Goal: Information Seeking & Learning: Learn about a topic

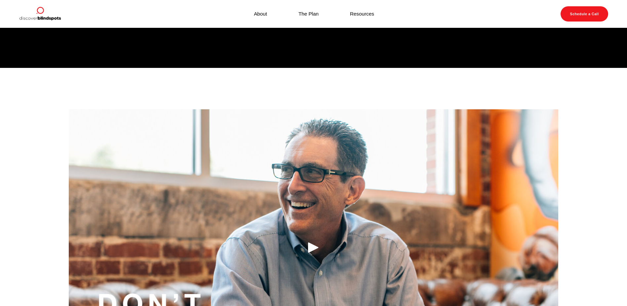
scroll to position [595, 0]
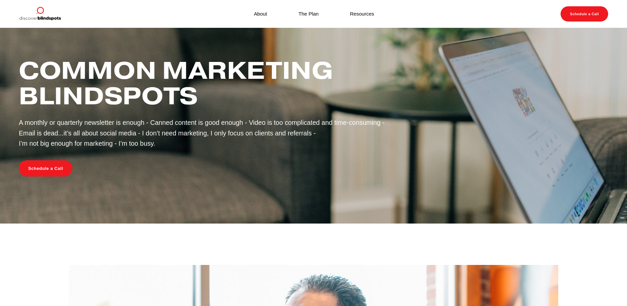
click at [261, 10] on link "About" at bounding box center [260, 13] width 13 height 9
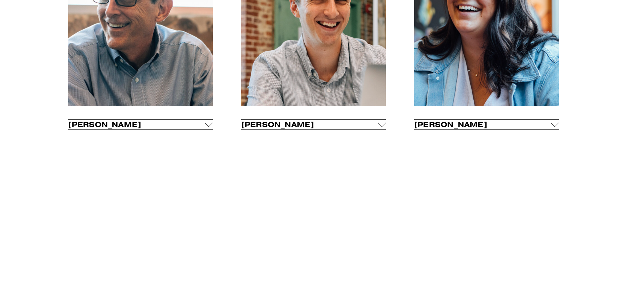
scroll to position [397, 0]
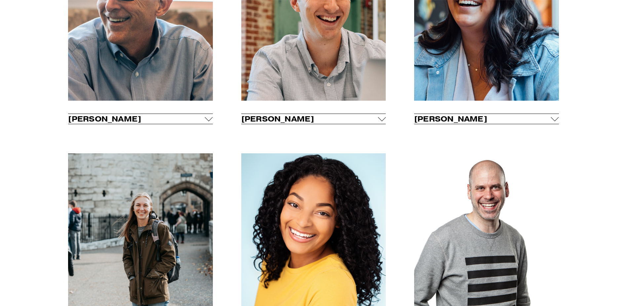
click at [159, 122] on span "Tim Riddle" at bounding box center [136, 118] width 137 height 9
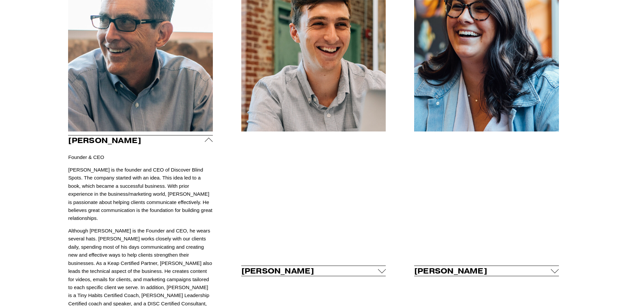
scroll to position [265, 0]
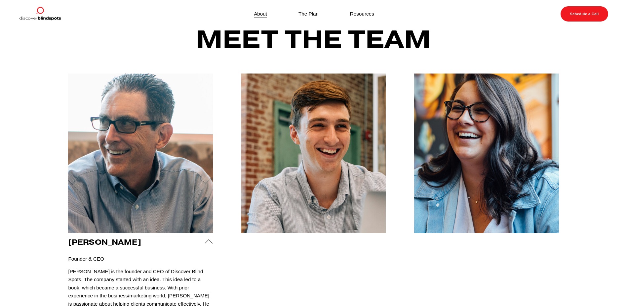
click at [338, 174] on div at bounding box center [313, 152] width 145 height 159
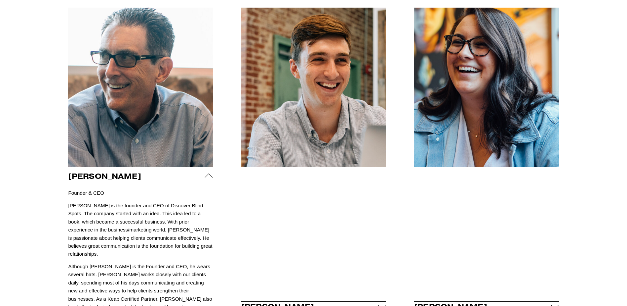
scroll to position [331, 0]
click at [313, 150] on div at bounding box center [313, 86] width 145 height 159
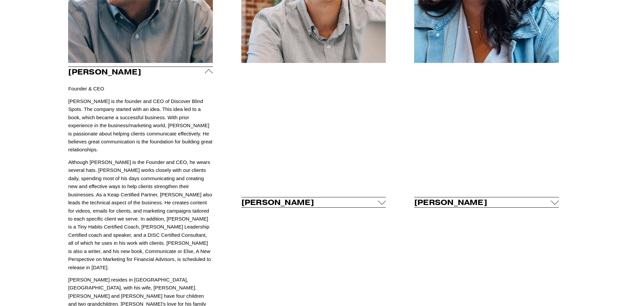
scroll to position [463, 0]
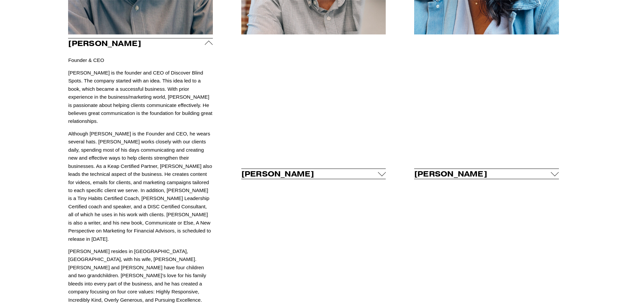
click at [290, 169] on span "Fletcher Riddle" at bounding box center [309, 173] width 137 height 9
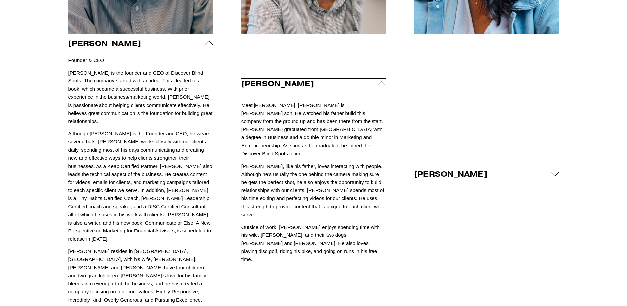
click at [490, 169] on span "Carly Riddle" at bounding box center [482, 173] width 137 height 9
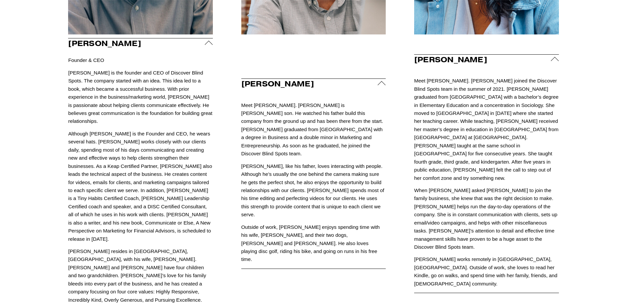
click at [536, 139] on p "Meet Carly Riddle. Carly joined the Discover Blind Spots team in the summer of …" at bounding box center [486, 129] width 145 height 105
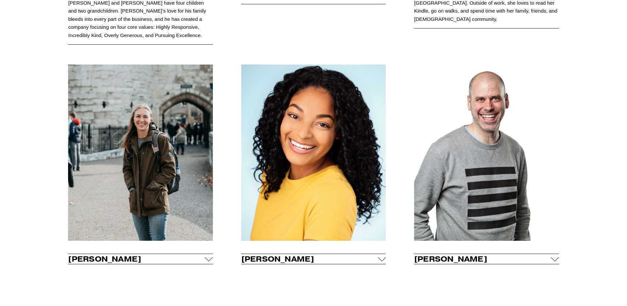
scroll to position [728, 0]
click at [315, 254] on span "Selena Riddle" at bounding box center [309, 258] width 137 height 9
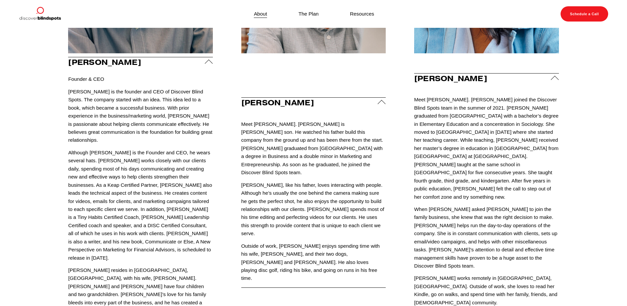
scroll to position [298, 0]
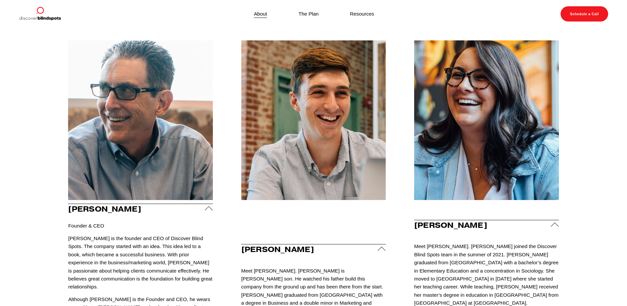
click at [357, 11] on link "Resources" at bounding box center [362, 13] width 24 height 9
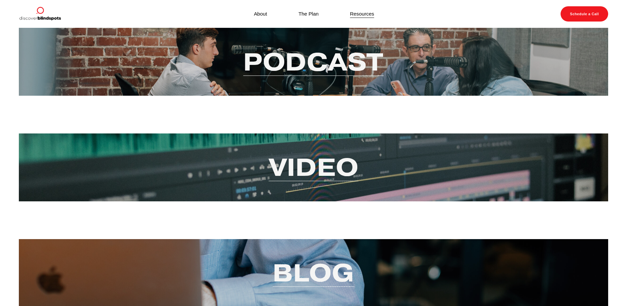
click at [316, 171] on link "Video" at bounding box center [314, 167] width 90 height 32
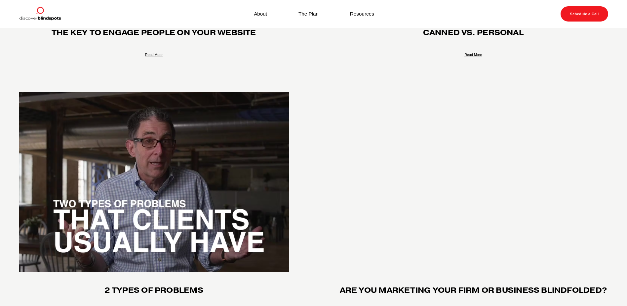
scroll to position [463, 0]
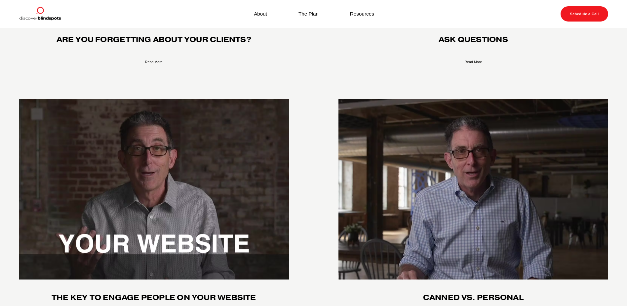
click at [306, 14] on link "The Plan" at bounding box center [309, 13] width 20 height 9
